Goal: Browse casually

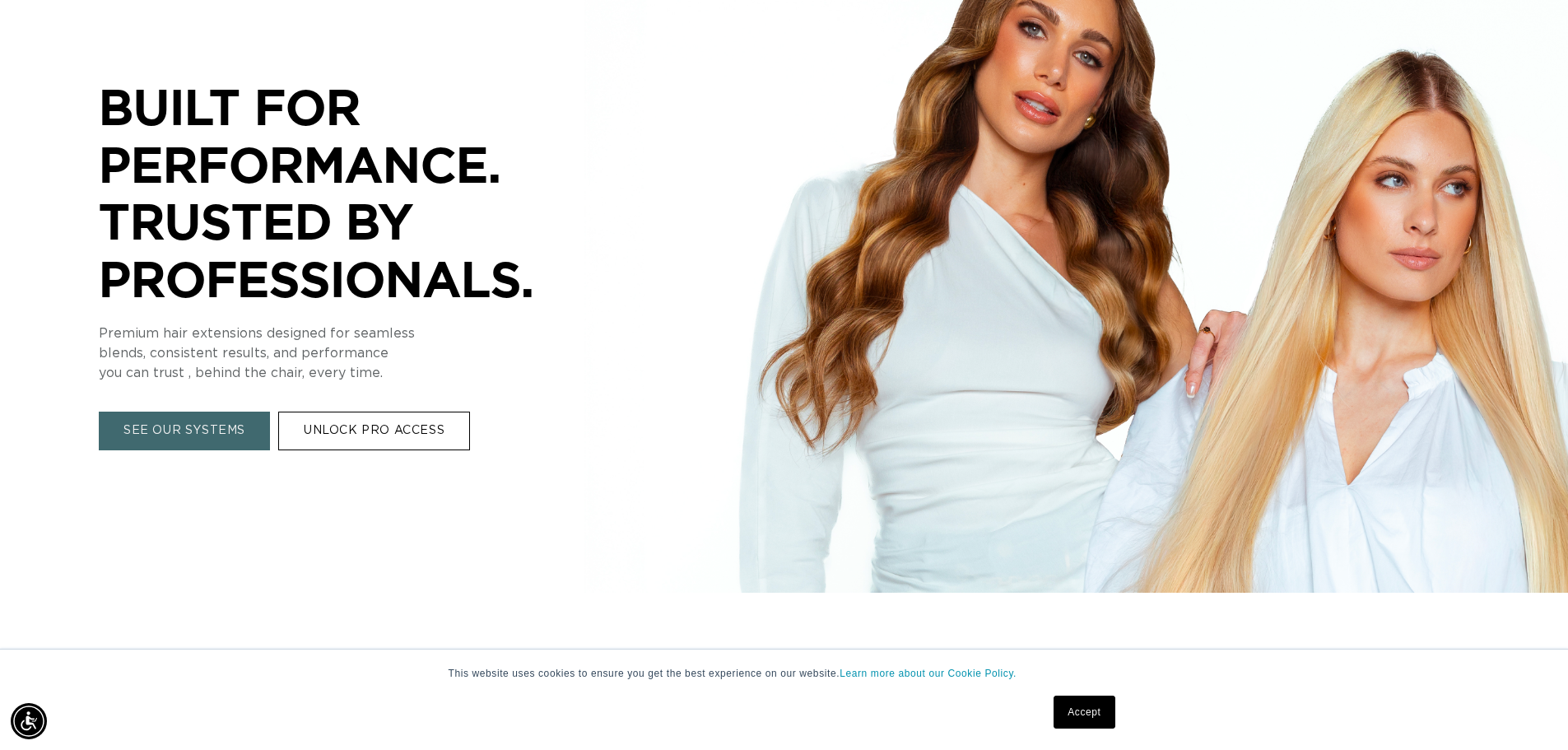
scroll to position [0, 2902]
click at [1066, 713] on link "Accept" at bounding box center [1084, 712] width 61 height 33
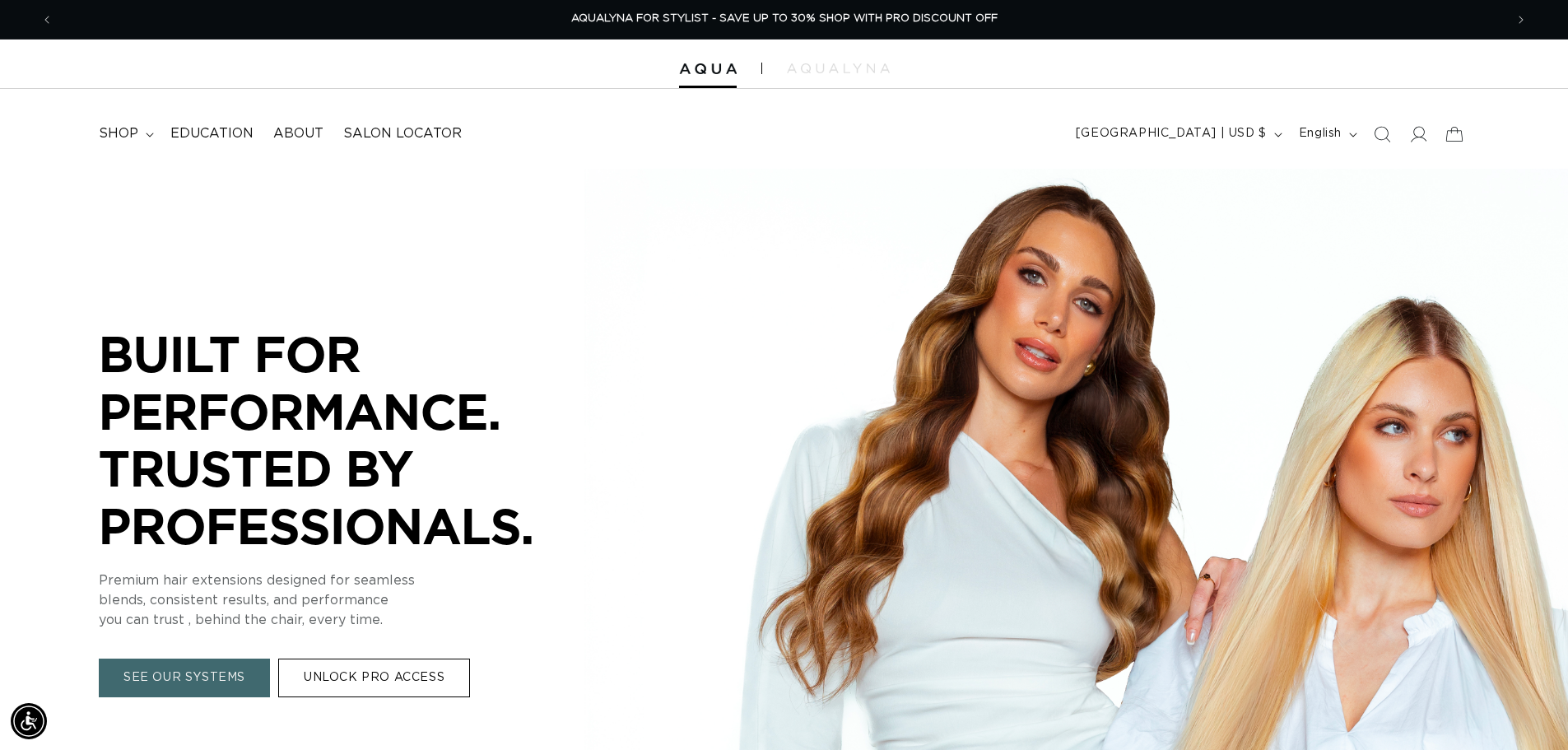
scroll to position [0, 0]
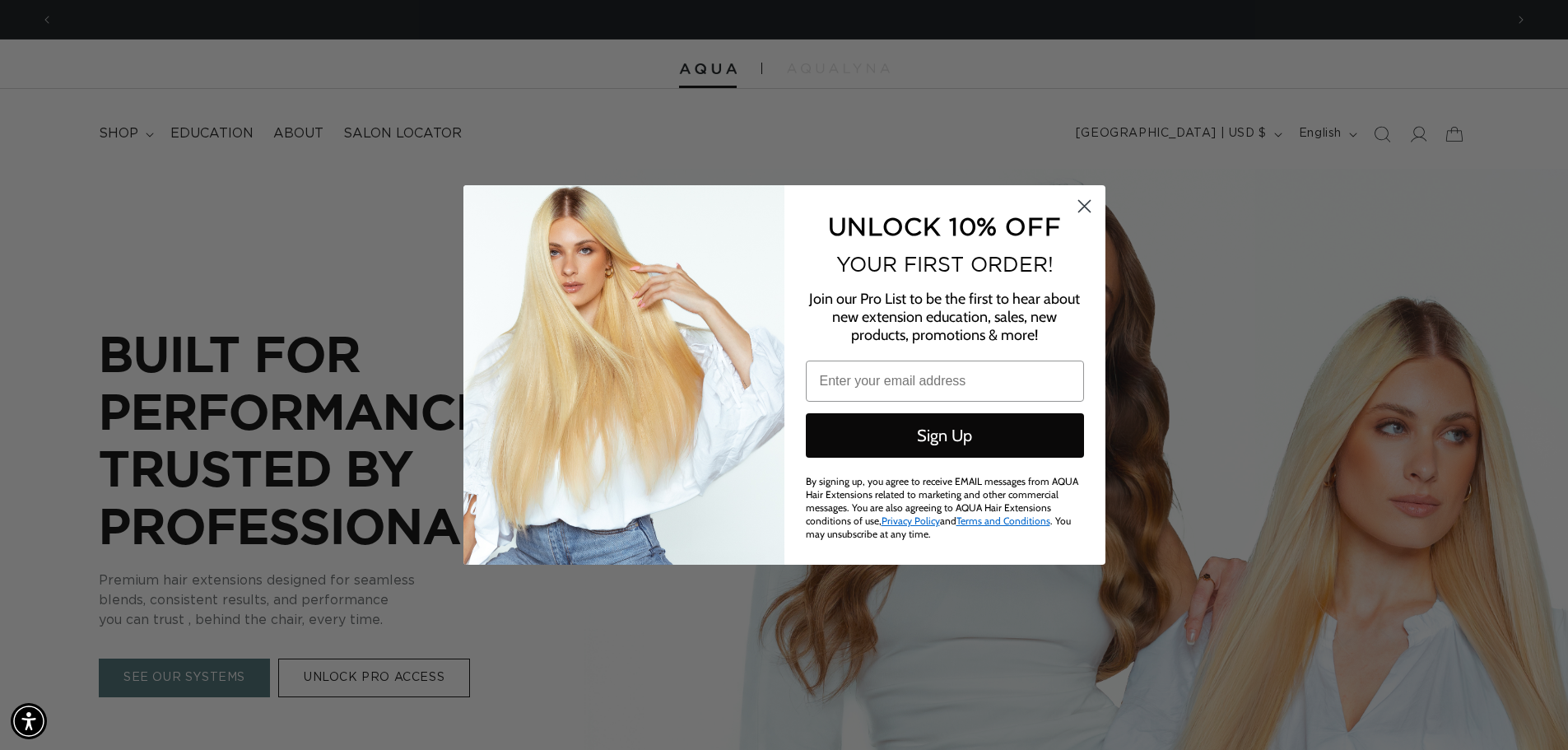
scroll to position [0, 2902]
click at [1089, 211] on circle "Close dialog" at bounding box center [1083, 206] width 27 height 27
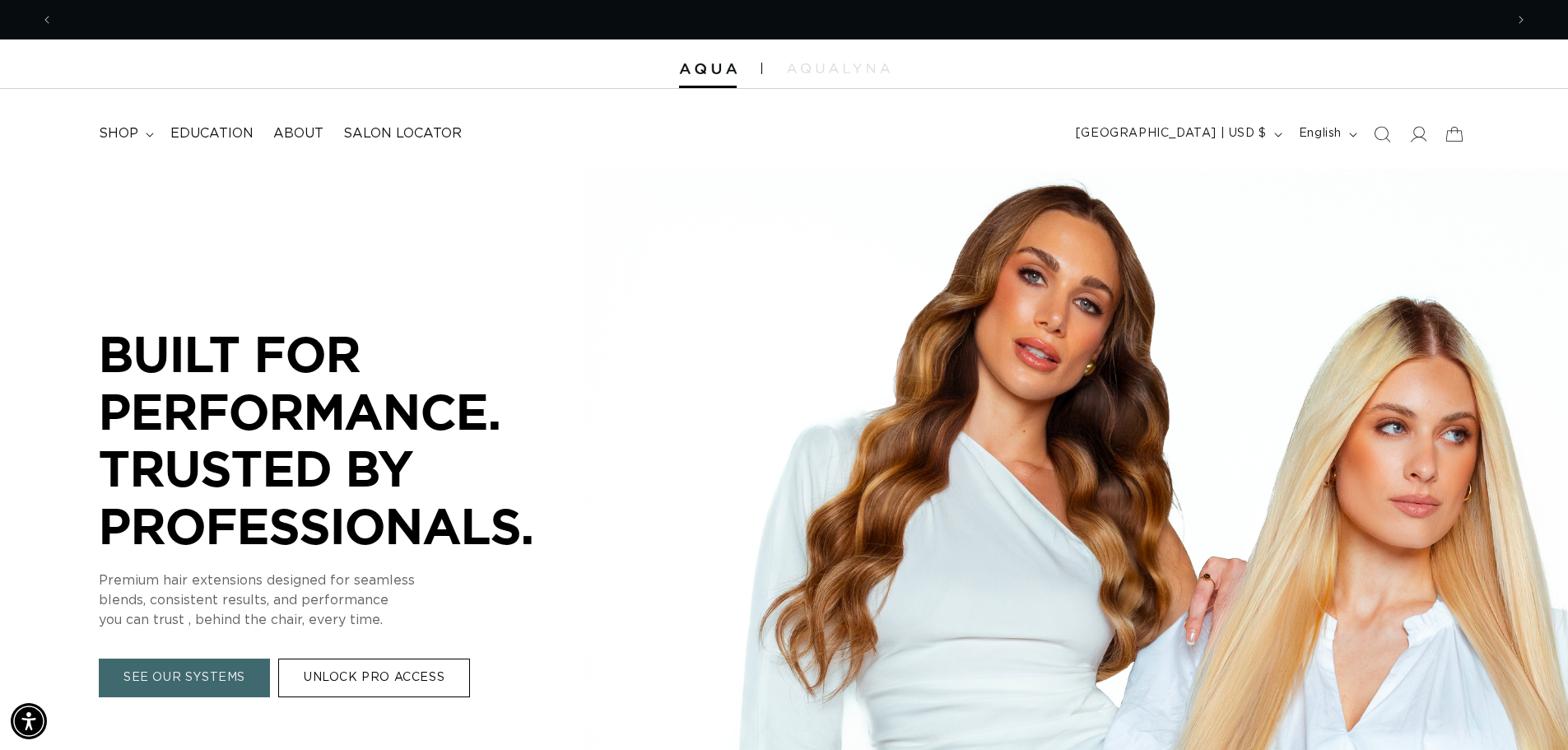
scroll to position [0, 1451]
